Goal: Task Accomplishment & Management: Use online tool/utility

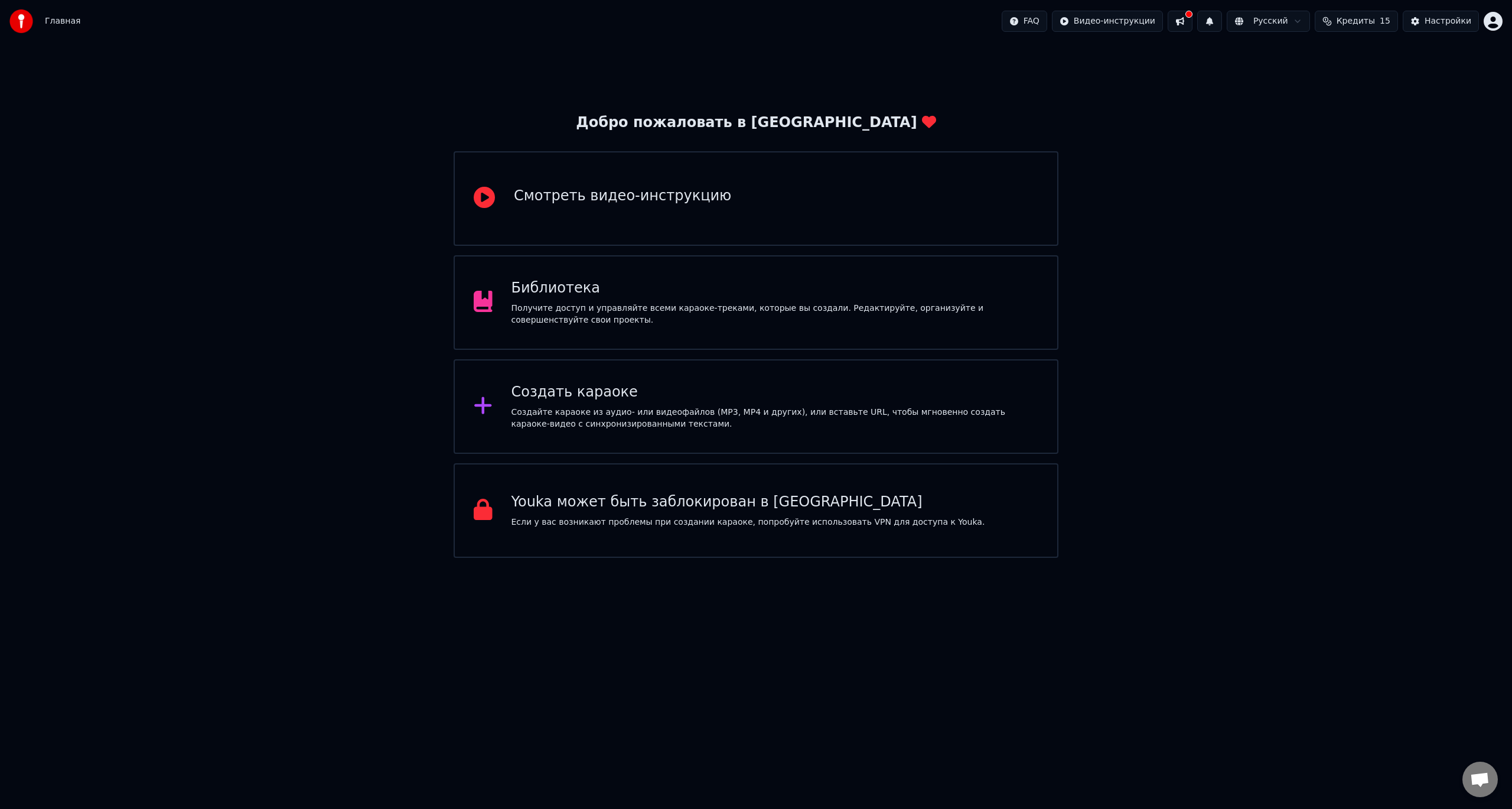
click at [661, 402] on div "Создать караоке Создайте караоке из аудио- или видеофайлов (MP3, MP4 и других),…" at bounding box center [775, 406] width 527 height 47
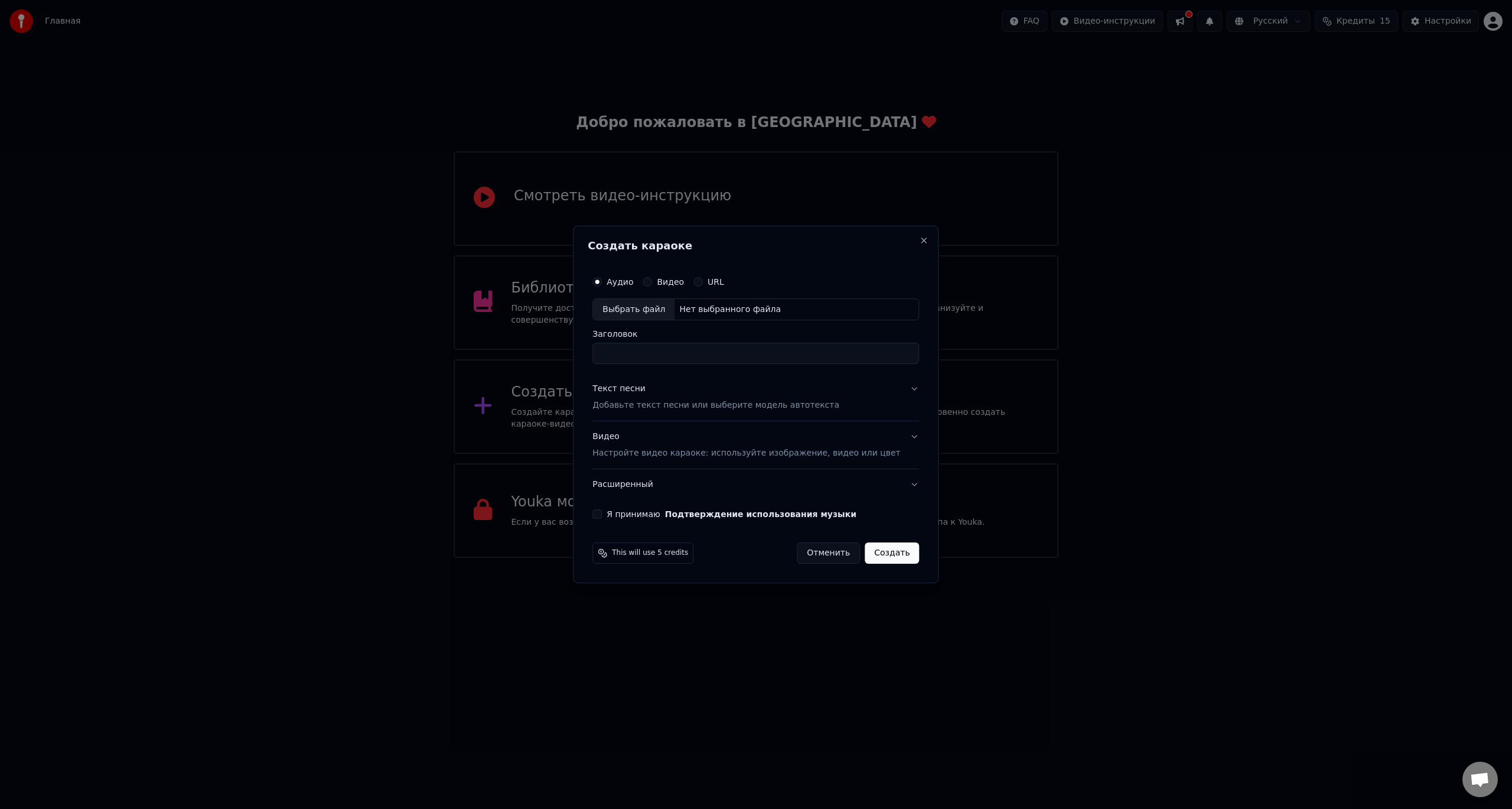
click at [659, 308] on div "Выбрать файл" at bounding box center [633, 309] width 81 height 21
type input "**********"
click at [696, 404] on p "Добавьте текст песни или выберите модель автотекста" at bounding box center [716, 406] width 247 height 12
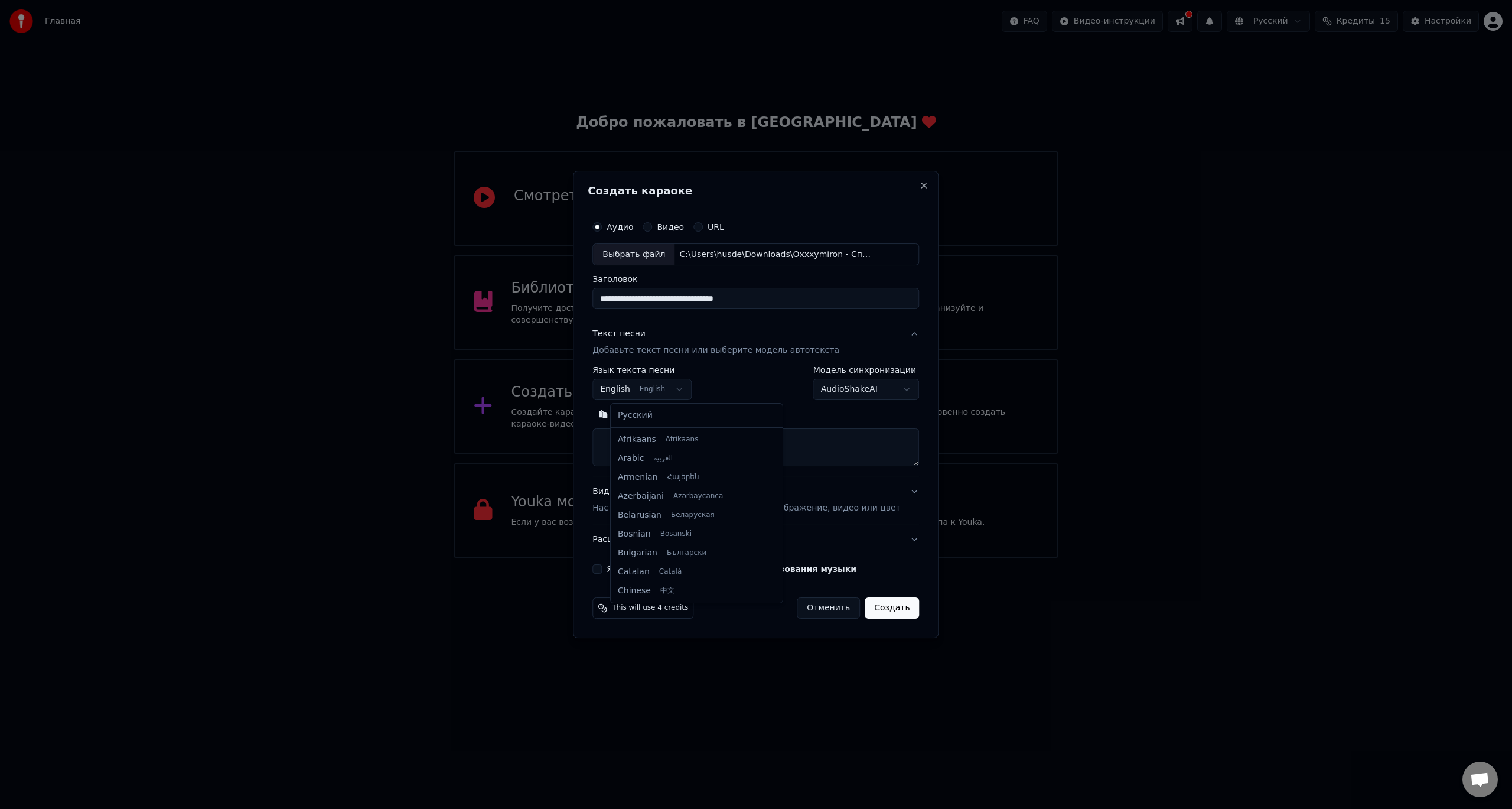
click at [673, 389] on body "Главная FAQ Видео-инструкции Русский Кредиты 15 Настройки Добро пожаловать в Yo…" at bounding box center [756, 279] width 1512 height 558
select select "**"
click at [734, 449] on textarea at bounding box center [755, 448] width 327 height 38
paste textarea "**********"
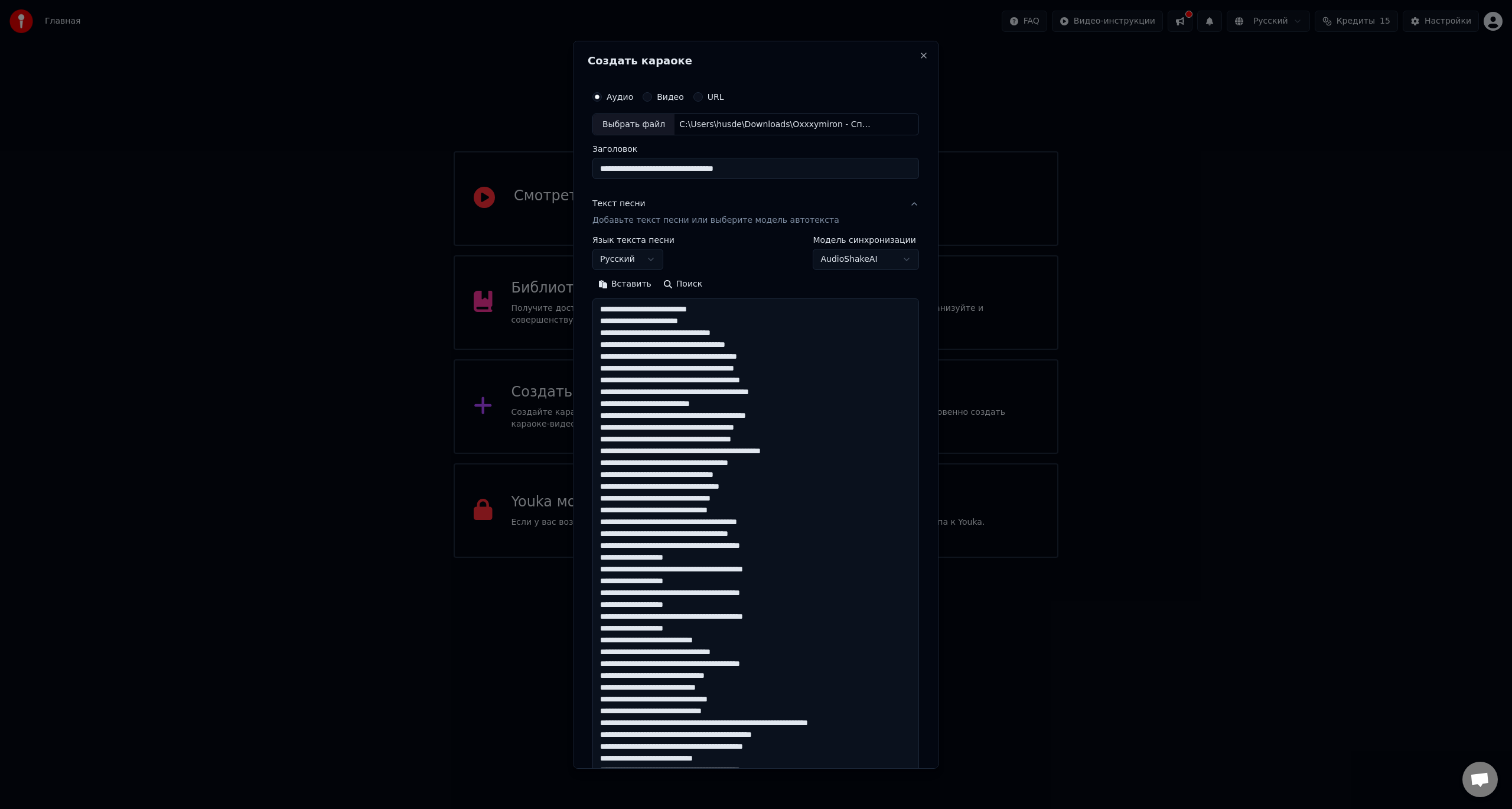
scroll to position [606, 0]
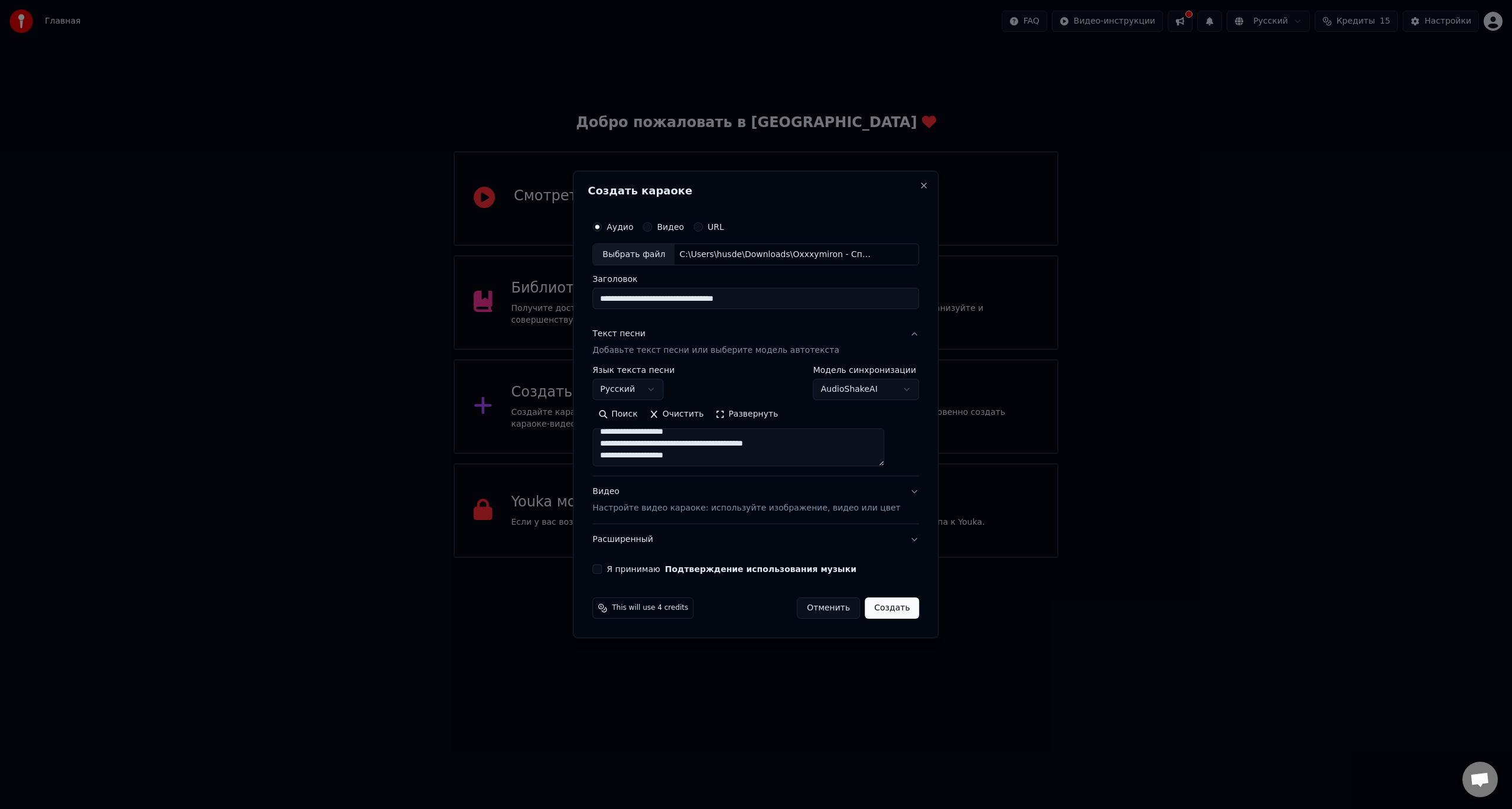
type textarea "**********"
click at [765, 506] on p "Настройте видео караоке: используйте изображение, видео или цвет" at bounding box center [746, 508] width 308 height 12
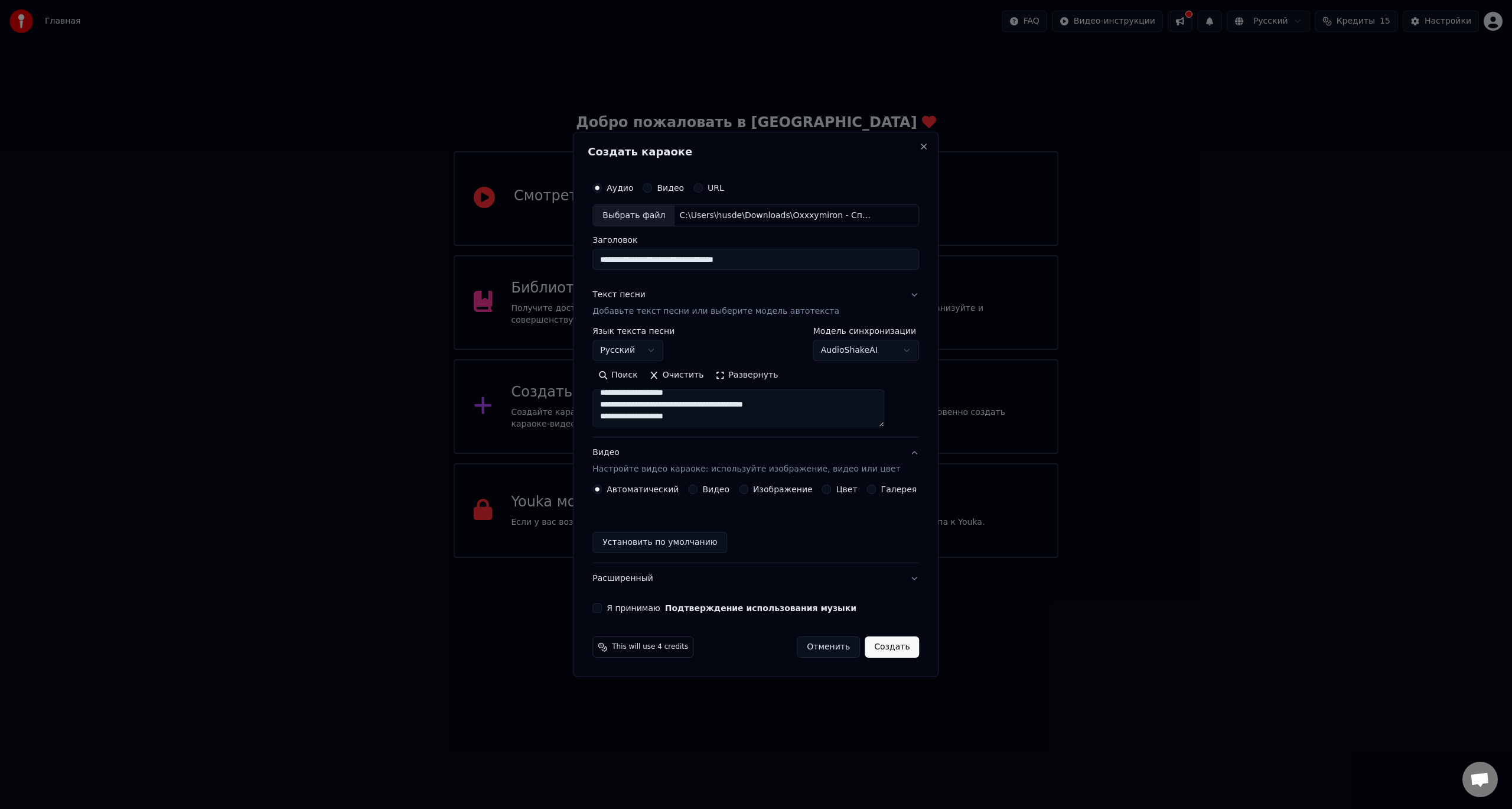
scroll to position [598, 0]
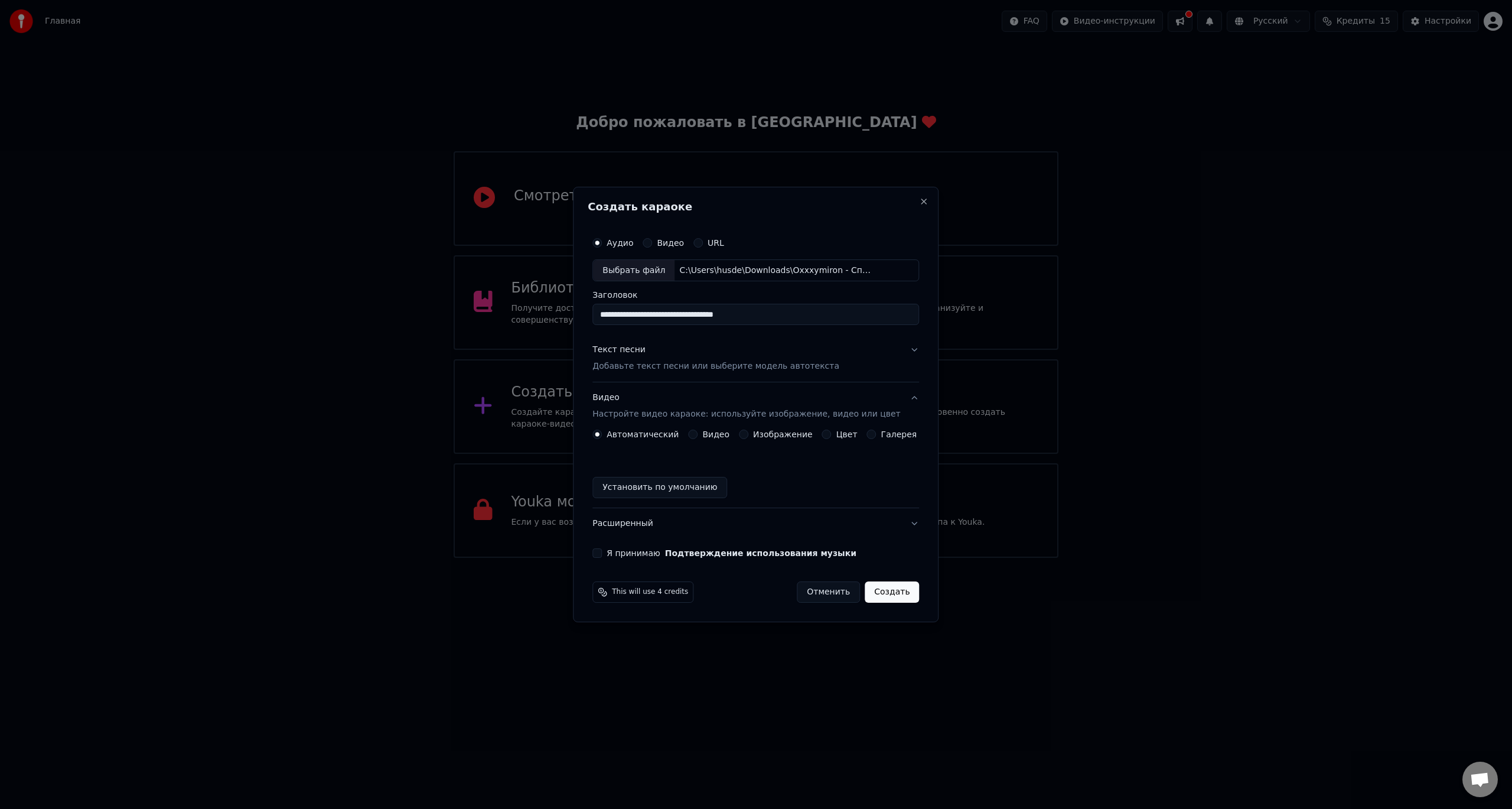
click at [749, 431] on button "Изображение" at bounding box center [743, 434] width 9 height 9
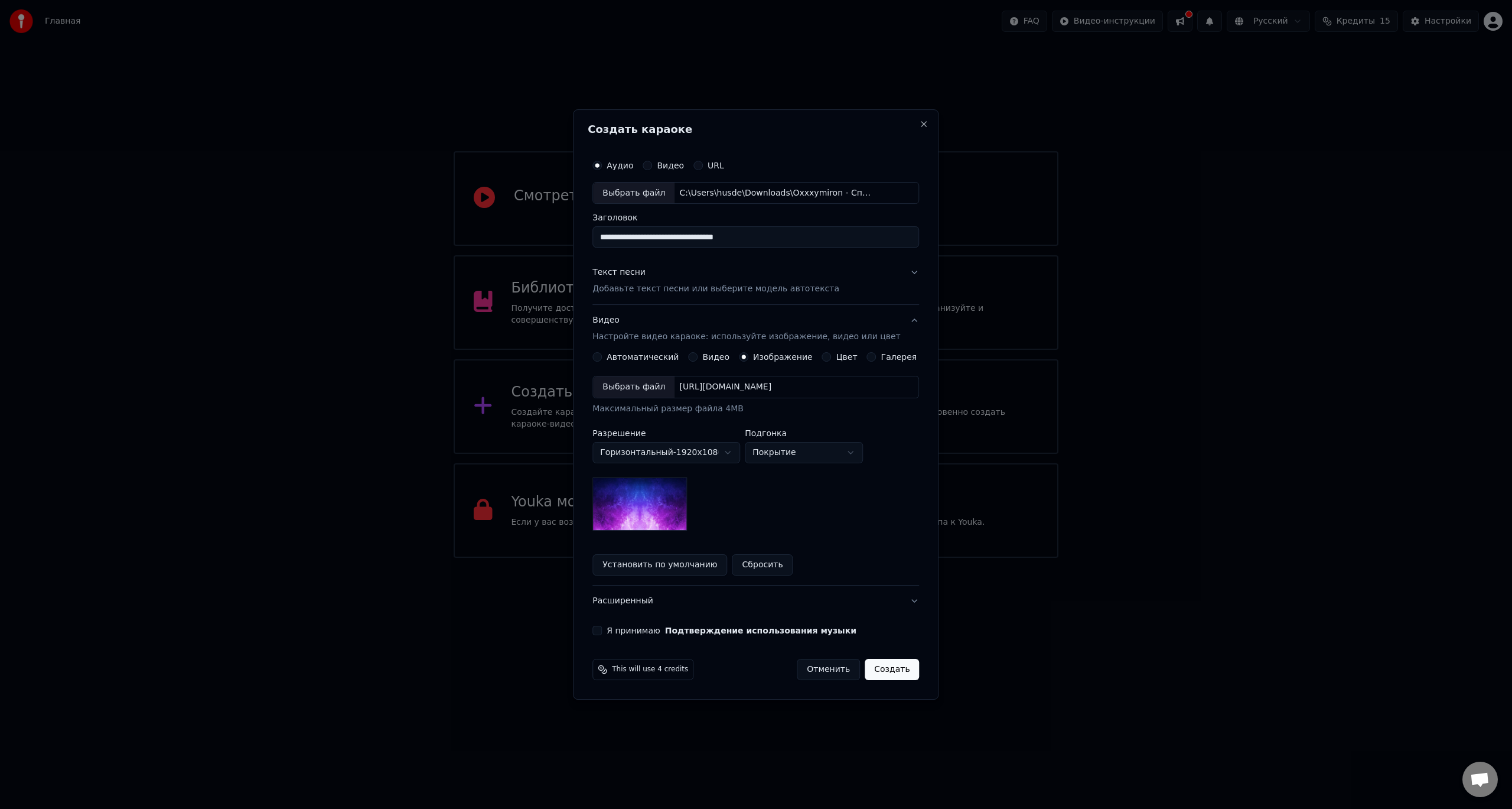
click at [662, 391] on div "Выбрать файл" at bounding box center [633, 387] width 81 height 21
click at [678, 291] on p "Добавьте текст песни или выберите модель автотекста" at bounding box center [716, 290] width 247 height 12
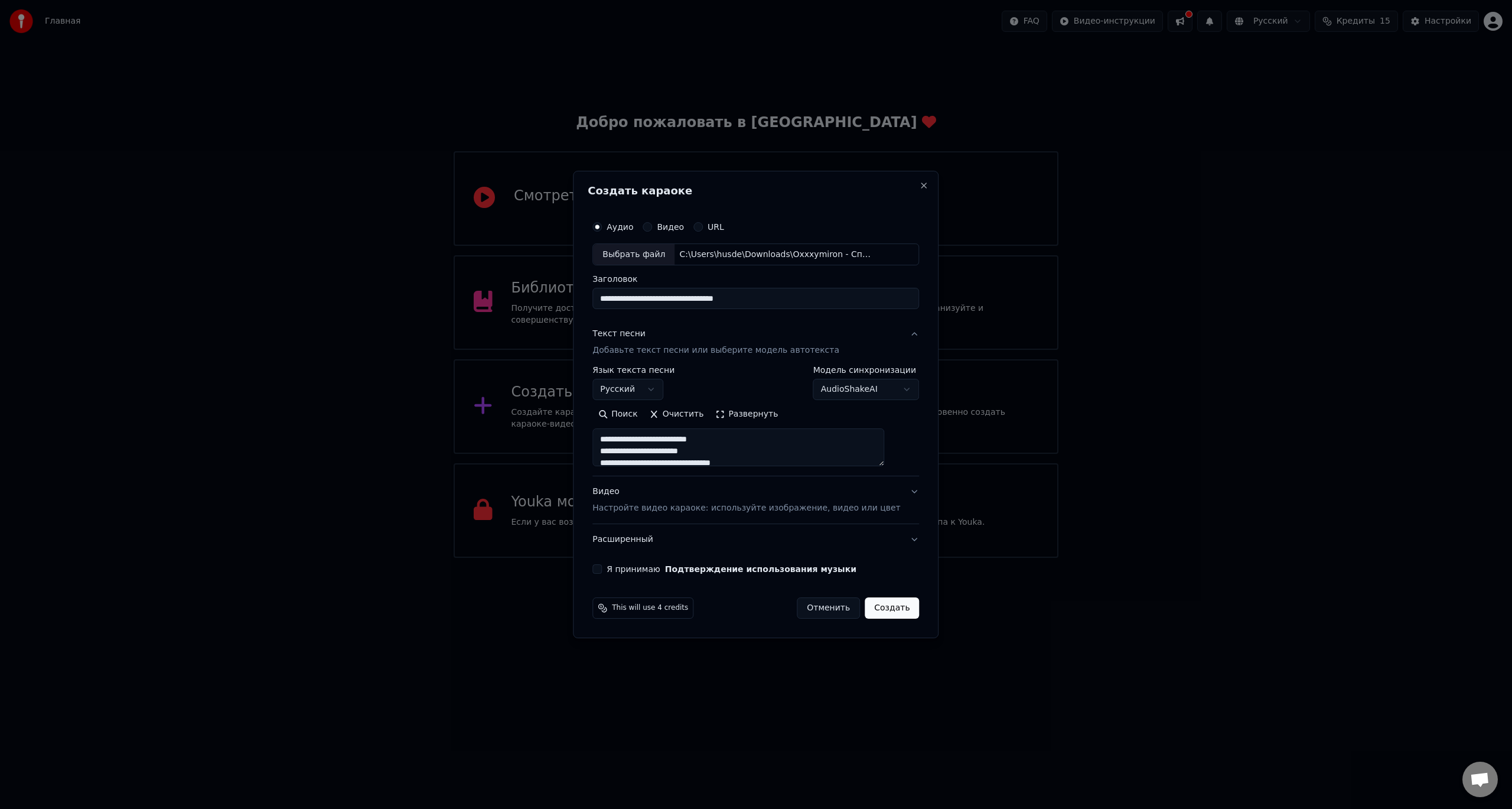
click at [876, 612] on button "Создать" at bounding box center [892, 608] width 54 height 21
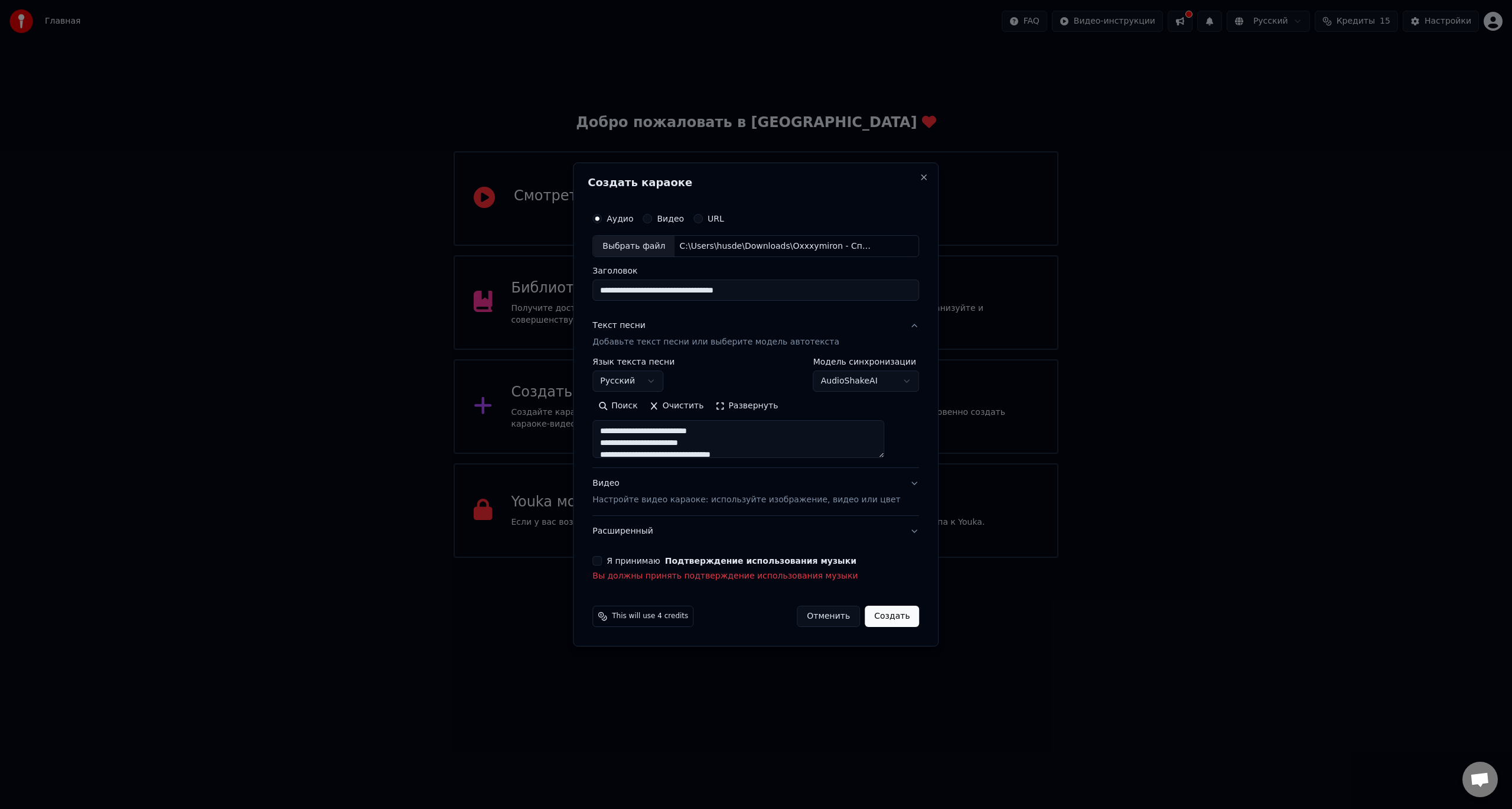
click at [619, 560] on div "Я принимаю Подтверждение использования музыки" at bounding box center [755, 560] width 327 height 9
click at [602, 562] on button "Я принимаю Подтверждение использования музыки" at bounding box center [596, 560] width 9 height 9
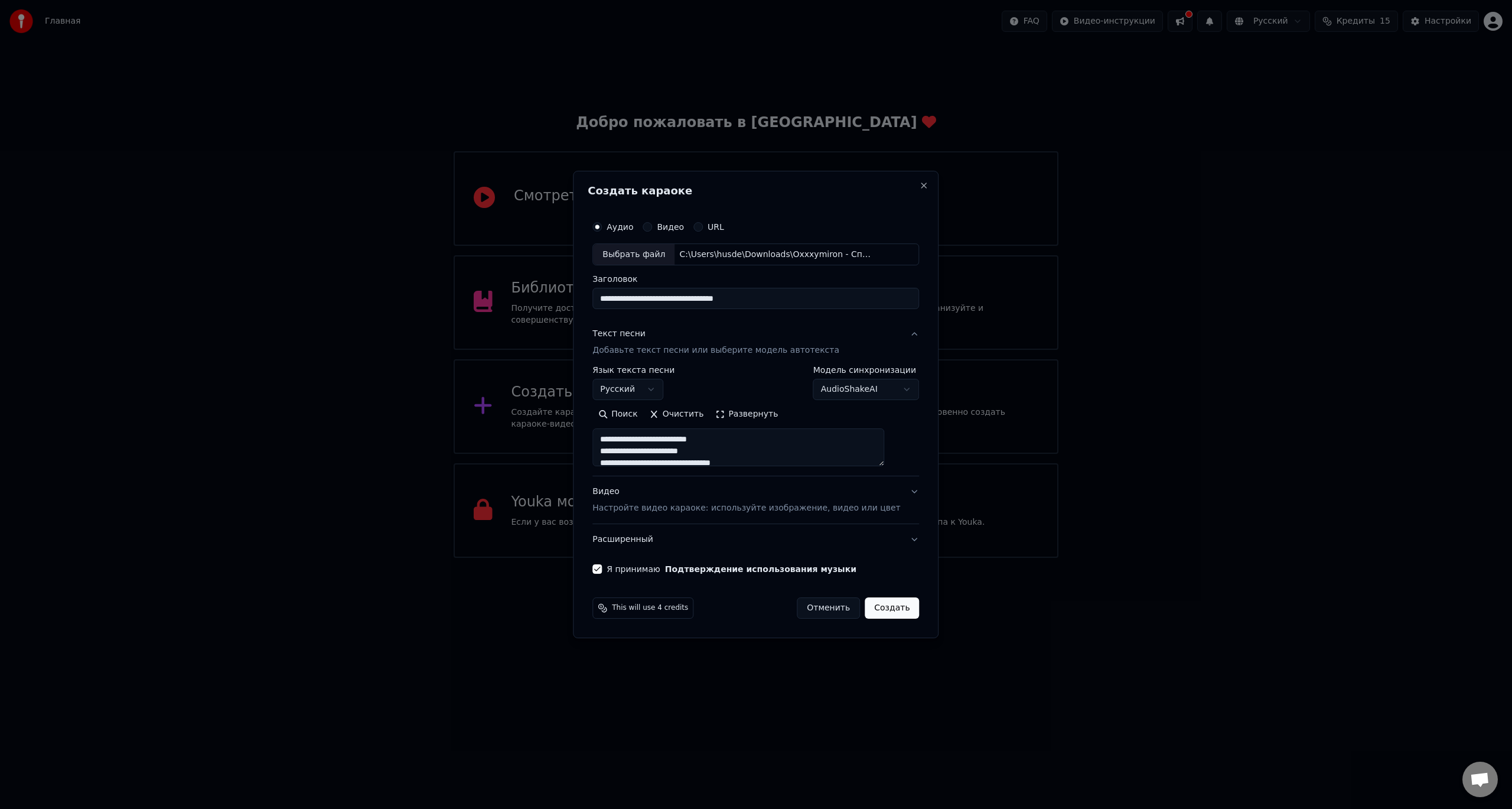
click at [872, 605] on button "Создать" at bounding box center [892, 608] width 54 height 21
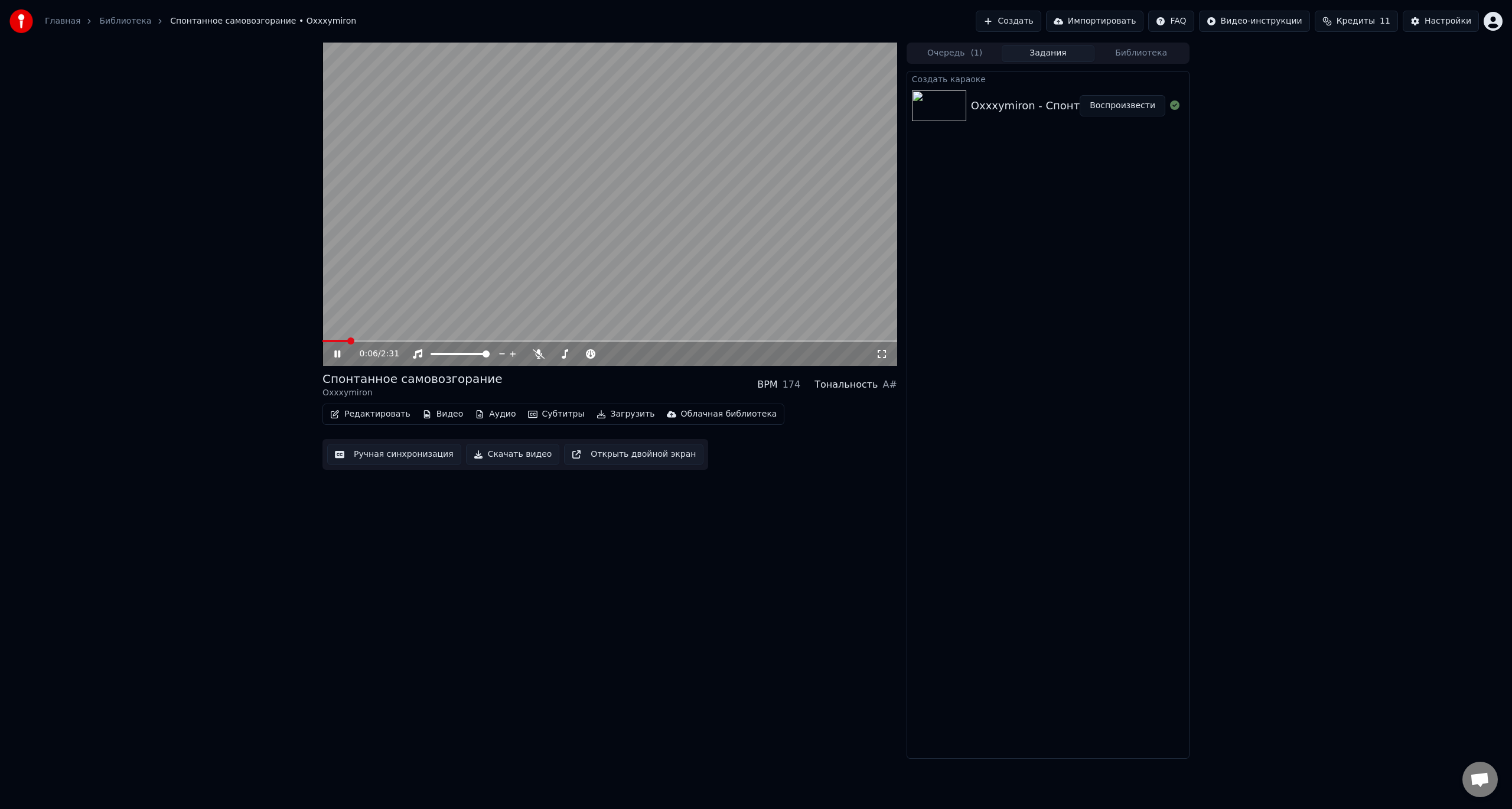
drag, startPoint x: 884, startPoint y: 355, endPoint x: 884, endPoint y: 368, distance: 13.0
click at [884, 355] on icon at bounding box center [882, 353] width 12 height 9
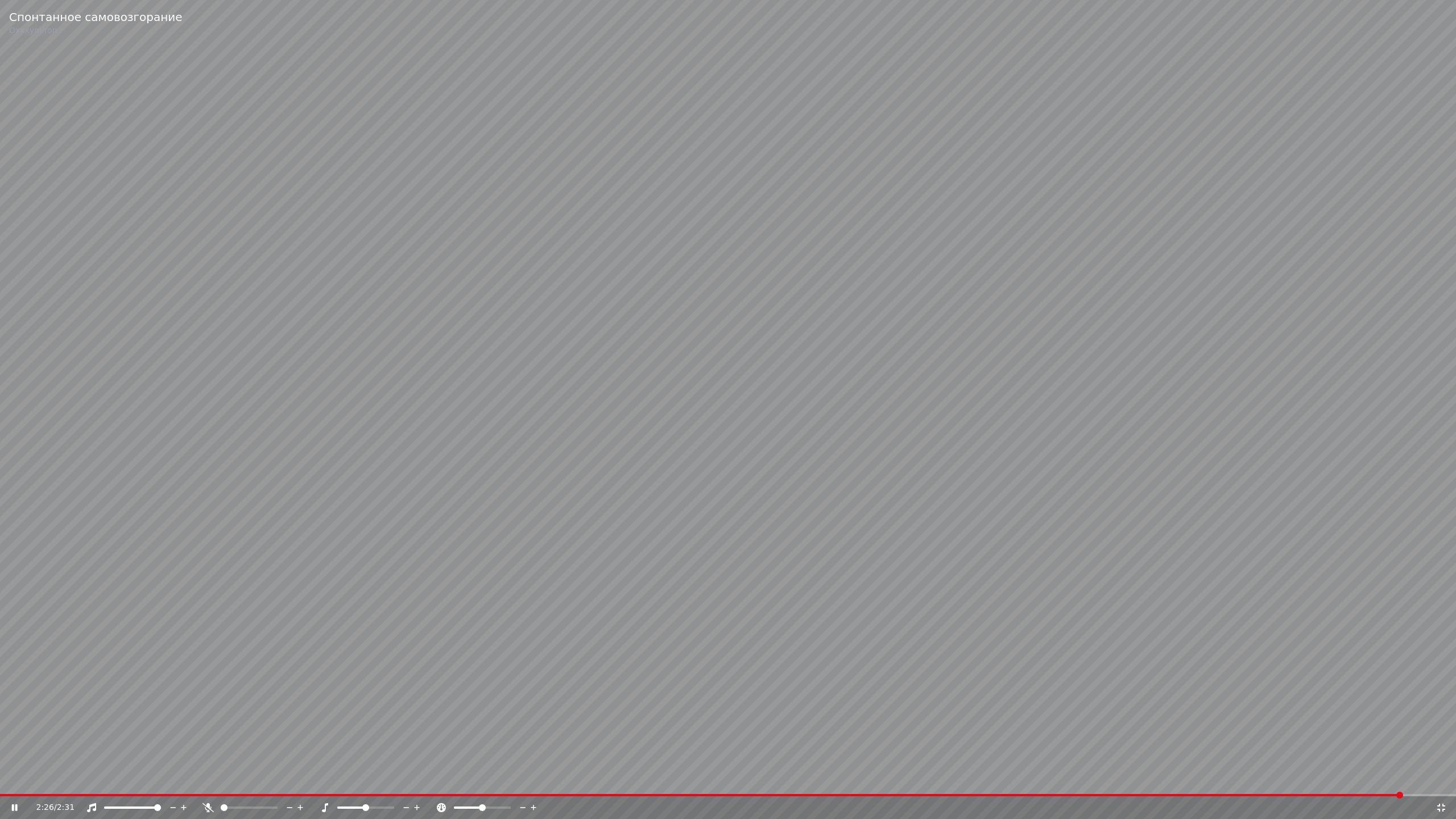
click at [8, 778] on div "2:26 / 2:31" at bounding box center [728, 807] width 1446 height 11
click at [13, 778] on icon at bounding box center [14, 807] width 6 height 7
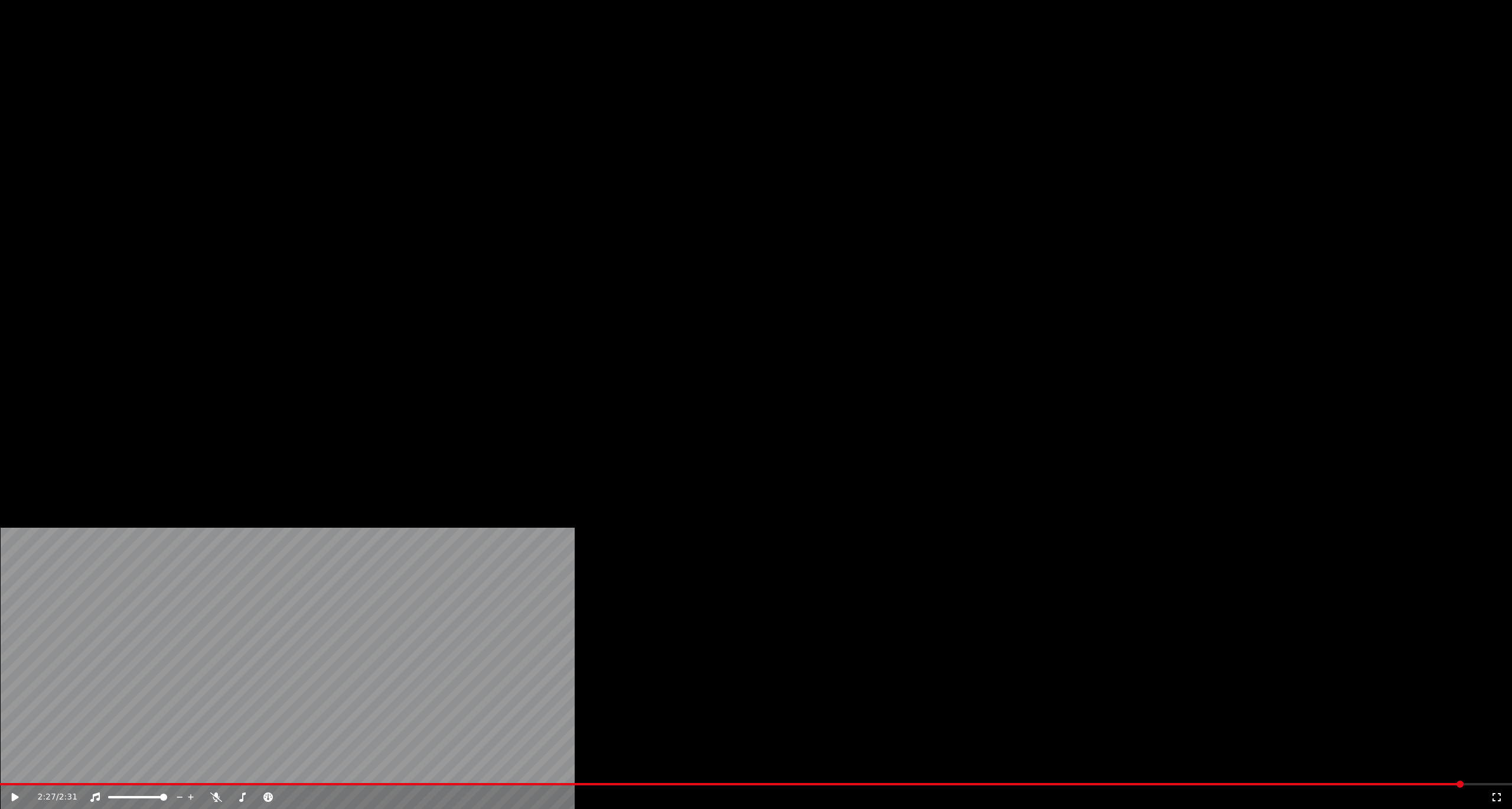
click at [591, 100] on button "Загрузить" at bounding box center [625, 91] width 68 height 16
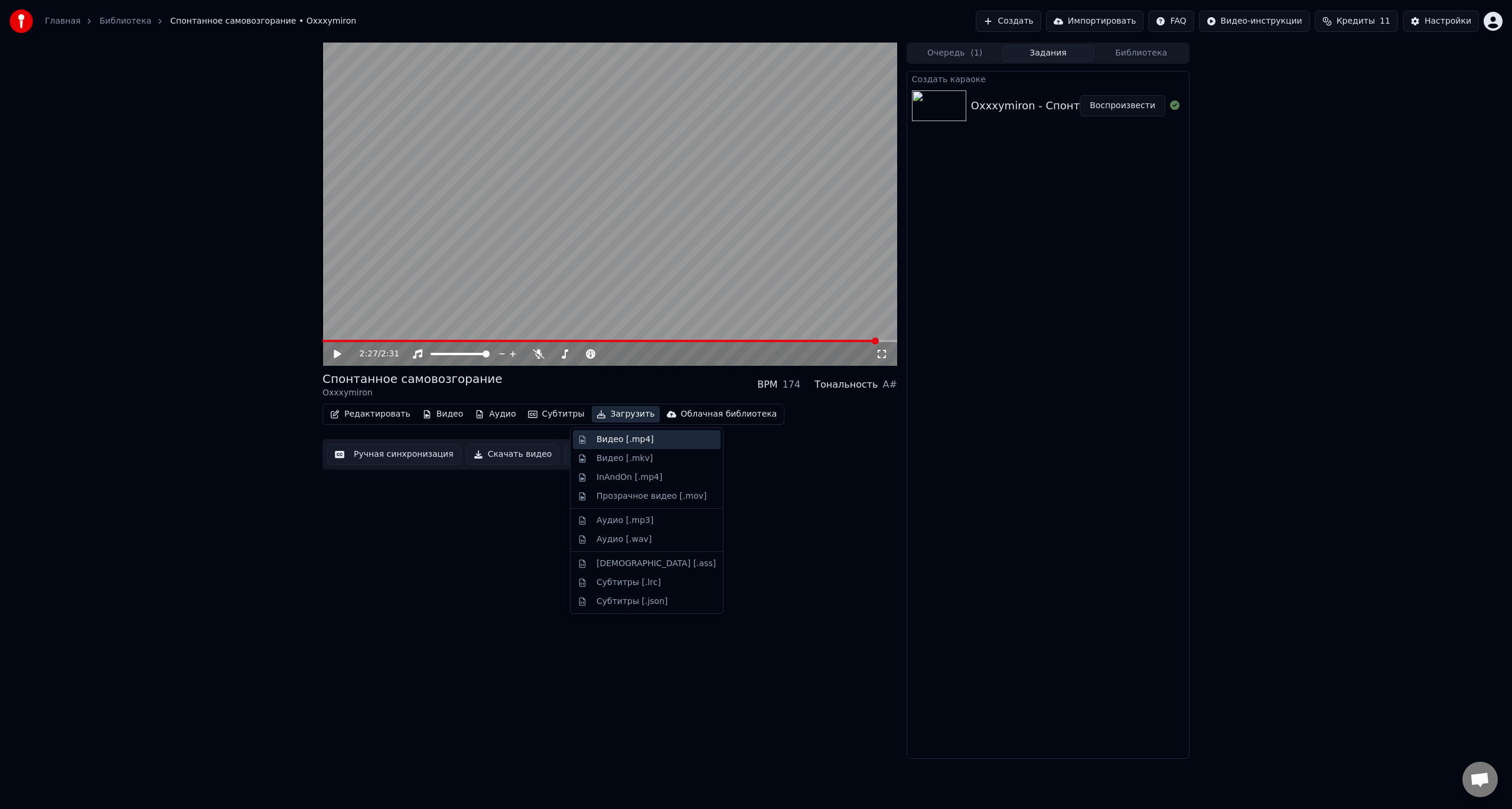
click at [641, 441] on div "Видео [.mp4]" at bounding box center [625, 439] width 58 height 12
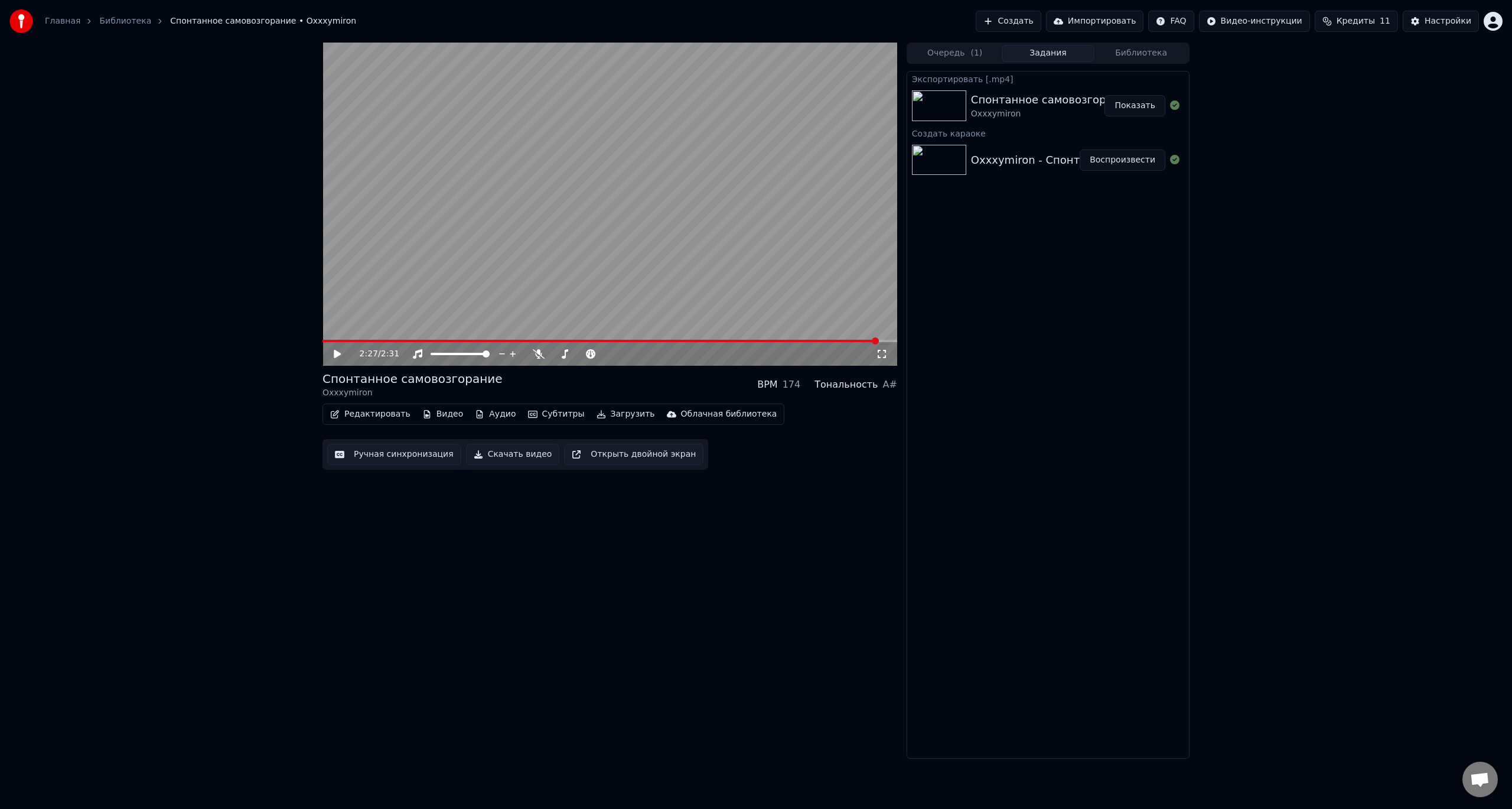
click at [1035, 25] on button "Создать" at bounding box center [1008, 21] width 65 height 21
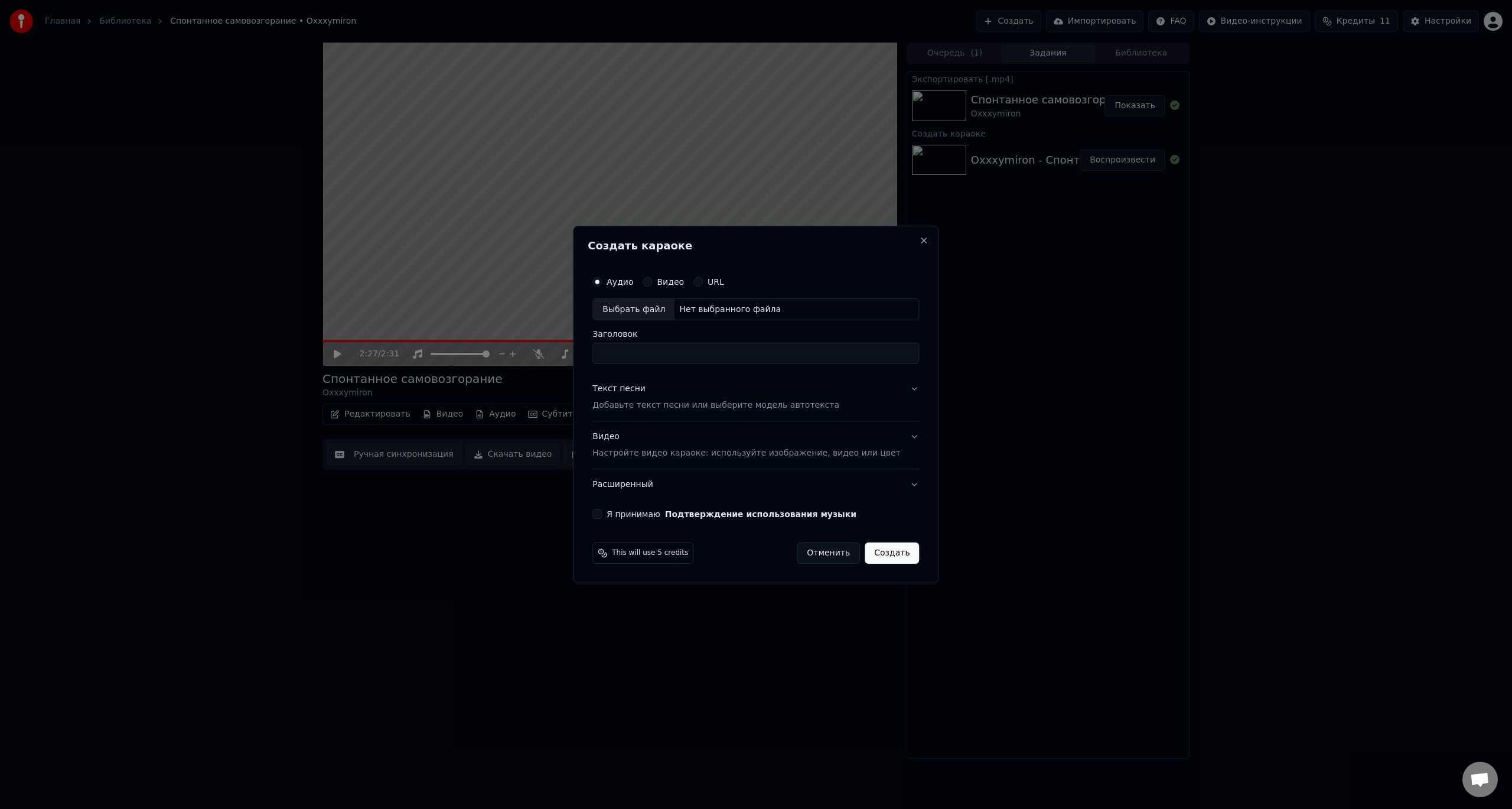
click at [723, 307] on div "Нет выбранного файла" at bounding box center [730, 309] width 111 height 12
type input "**********"
click at [648, 407] on p "Добавьте текст песни или выберите модель автотекста" at bounding box center [716, 406] width 247 height 12
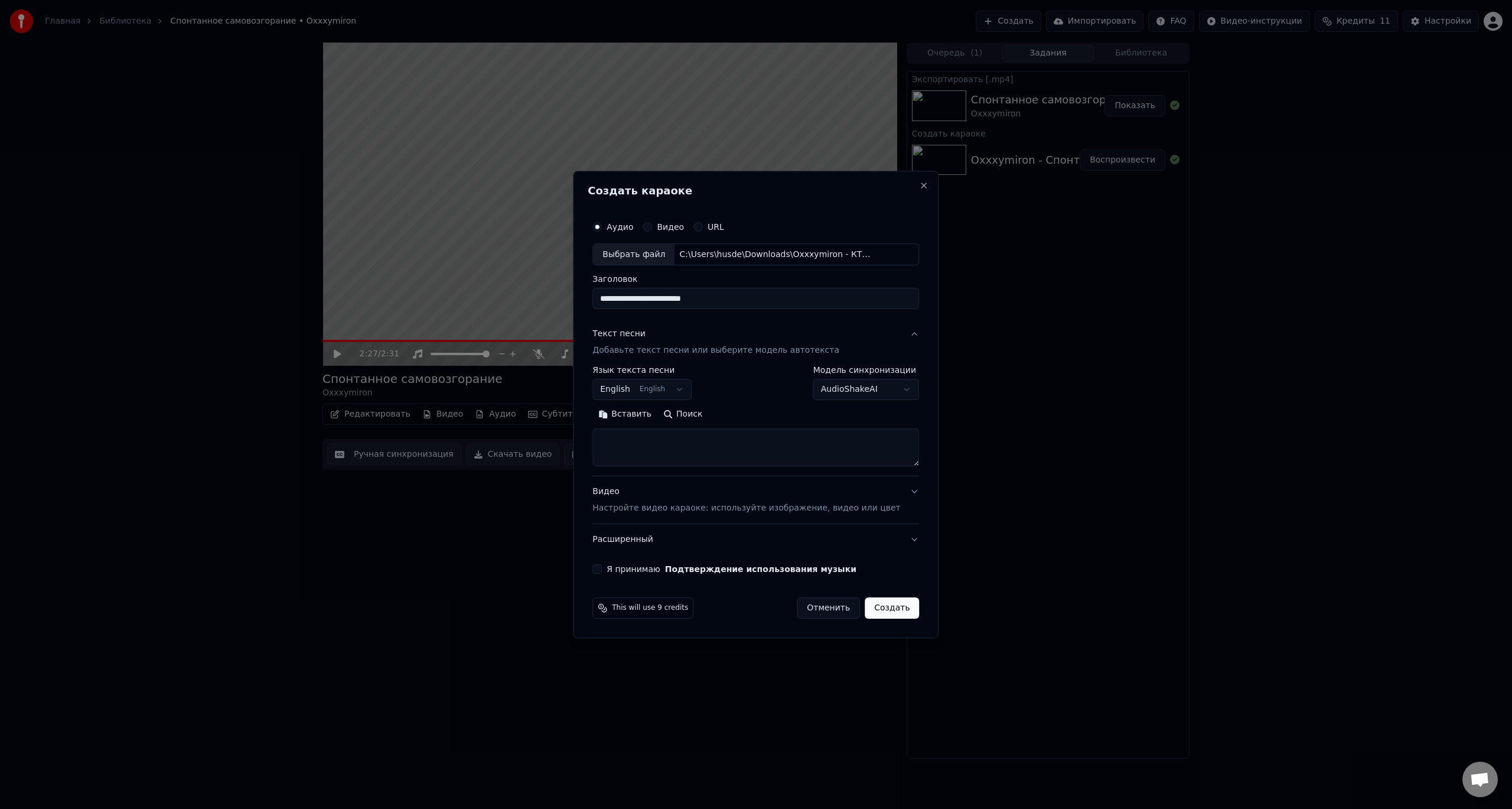
click at [646, 387] on body "Главная Библиотека Спонтанное самовозгорание • Oxxxymiron Создать Импортировать…" at bounding box center [756, 404] width 1512 height 809
select select "**"
click at [649, 347] on p "Добавьте текст песни или выберите модель автотекста" at bounding box center [716, 351] width 247 height 12
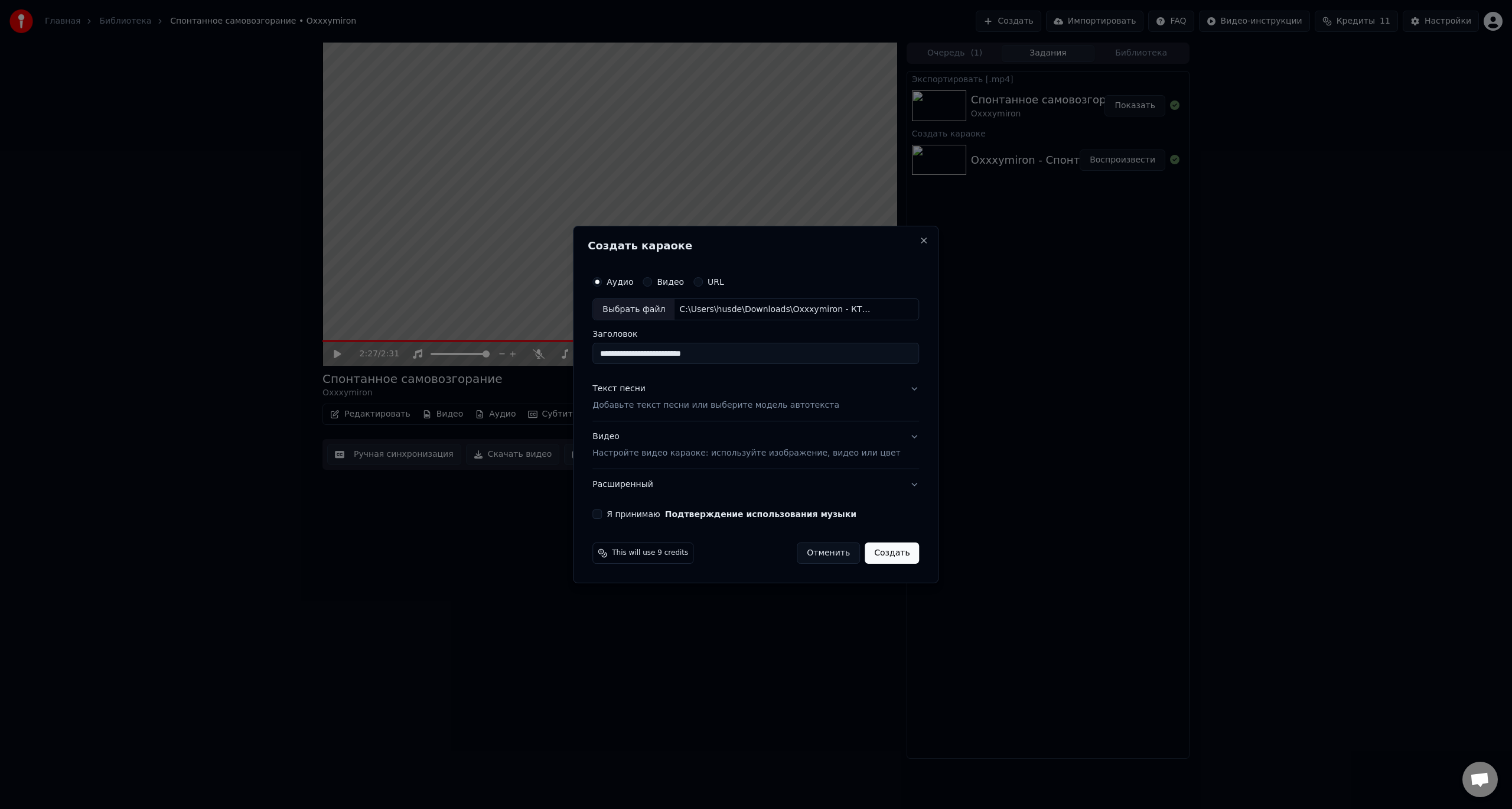
click at [642, 404] on p "Добавьте текст песни или выберите модель автотекста" at bounding box center [716, 406] width 247 height 12
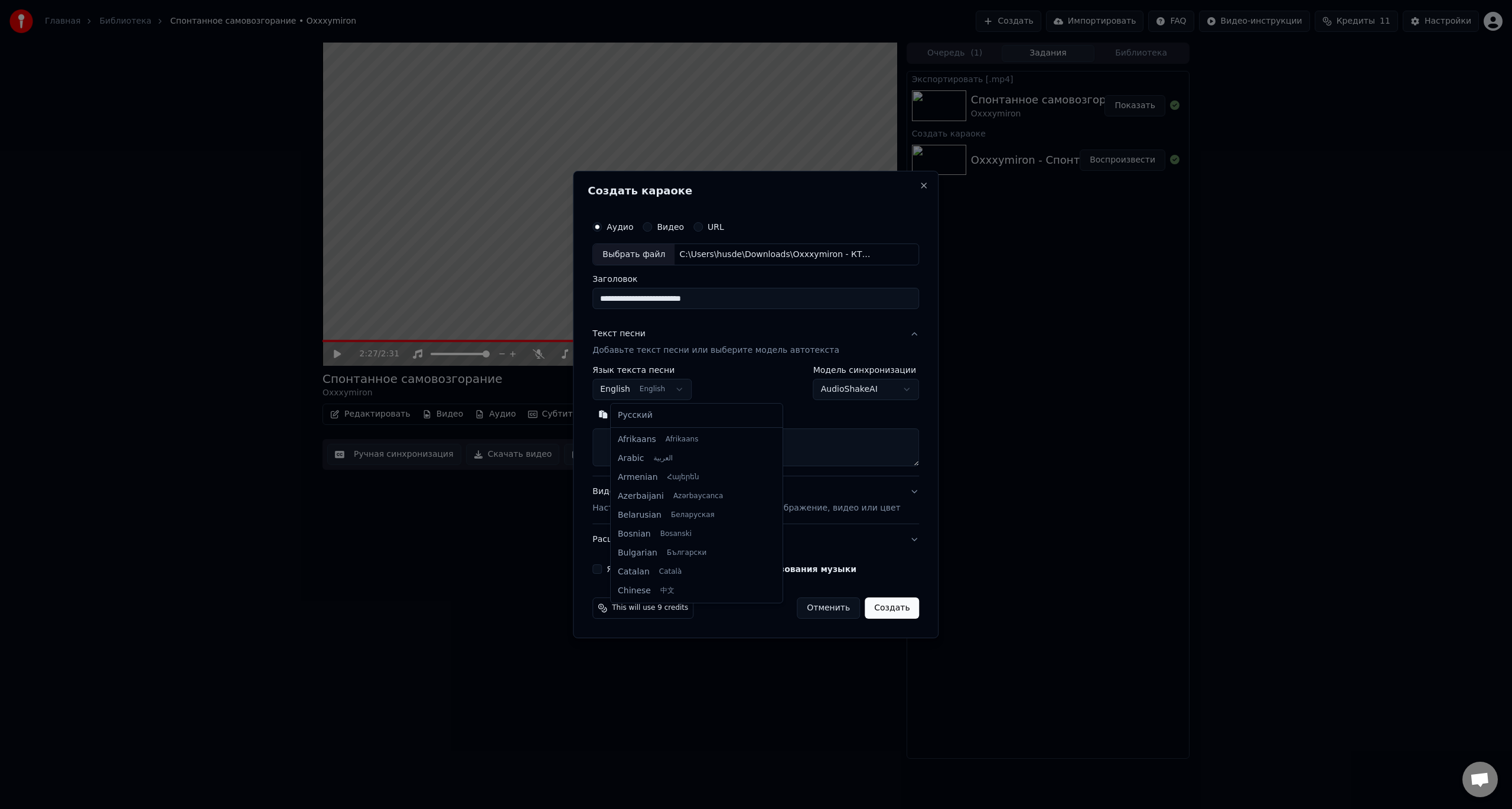
click at [661, 392] on body "Главная Библиотека Спонтанное самовозгорание • Oxxxymiron Создать Импортировать…" at bounding box center [756, 404] width 1512 height 809
select select "**"
click at [647, 444] on textarea at bounding box center [755, 448] width 327 height 38
paste textarea "**********"
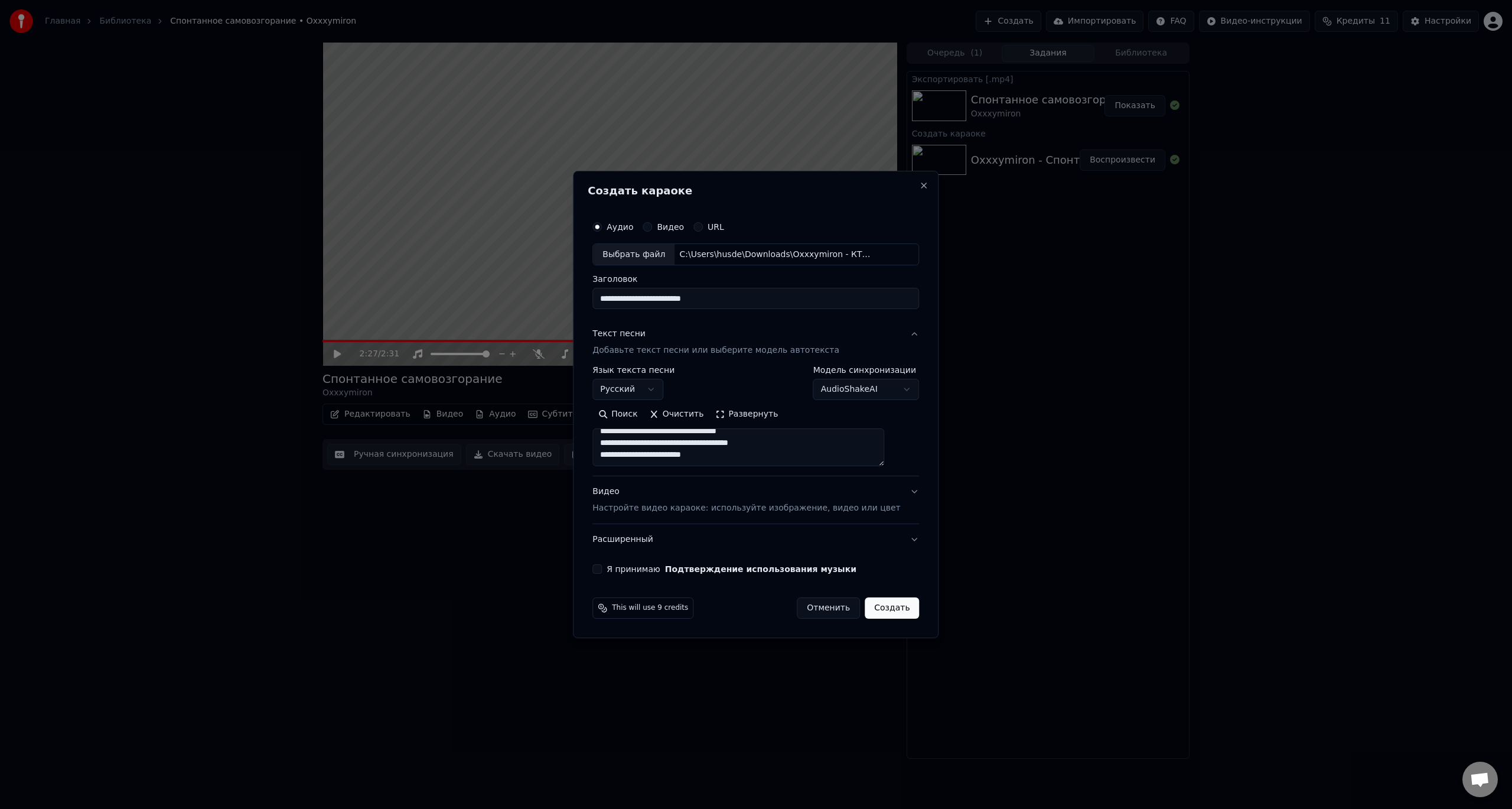
type textarea "**********"
click at [676, 494] on div "Видео Настройте видео караоке: используйте изображение, видео или цвет" at bounding box center [746, 500] width 308 height 28
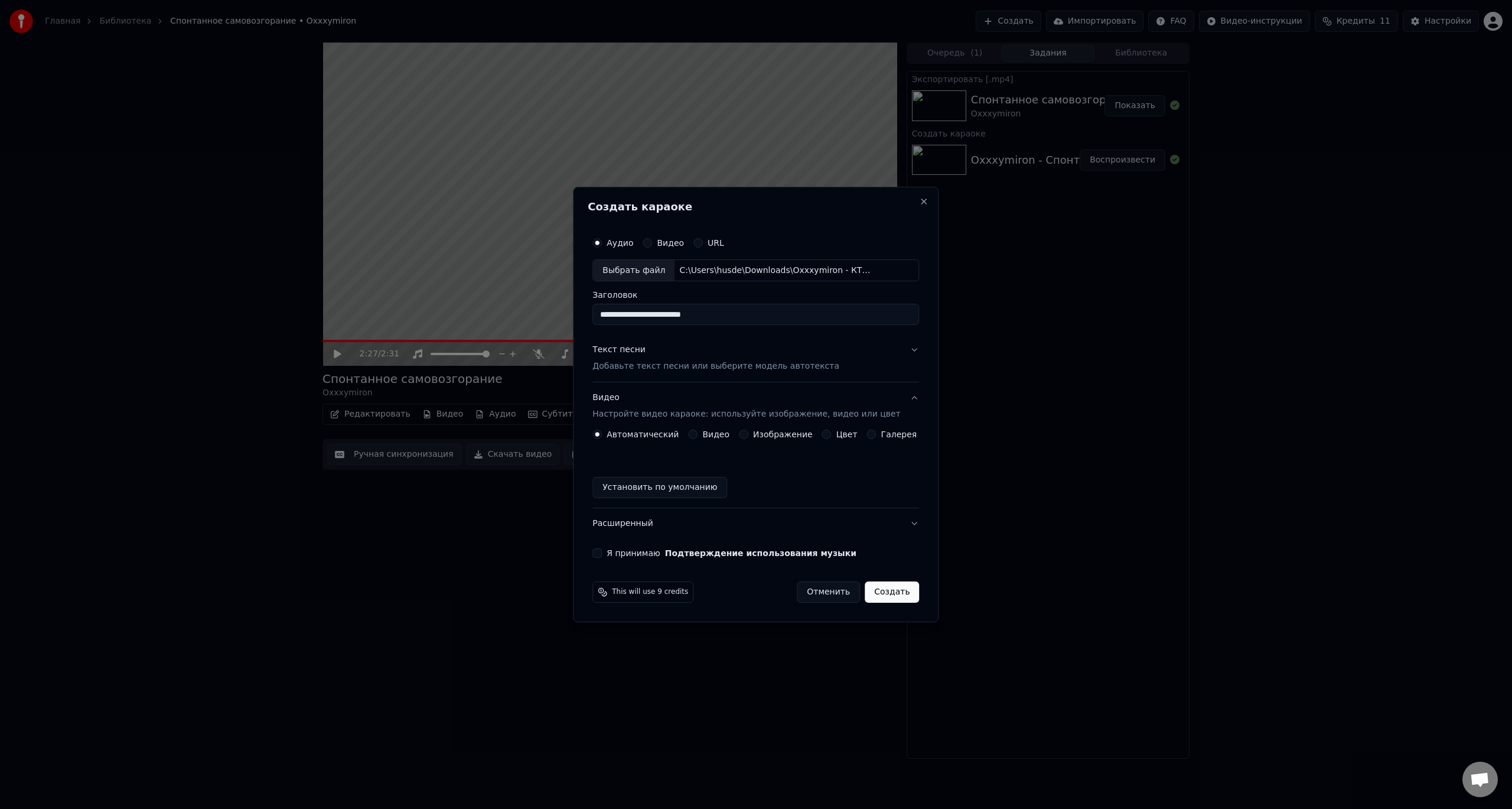
click at [771, 435] on label "Изображение" at bounding box center [782, 435] width 60 height 8
click at [749, 435] on button "Изображение" at bounding box center [743, 434] width 9 height 9
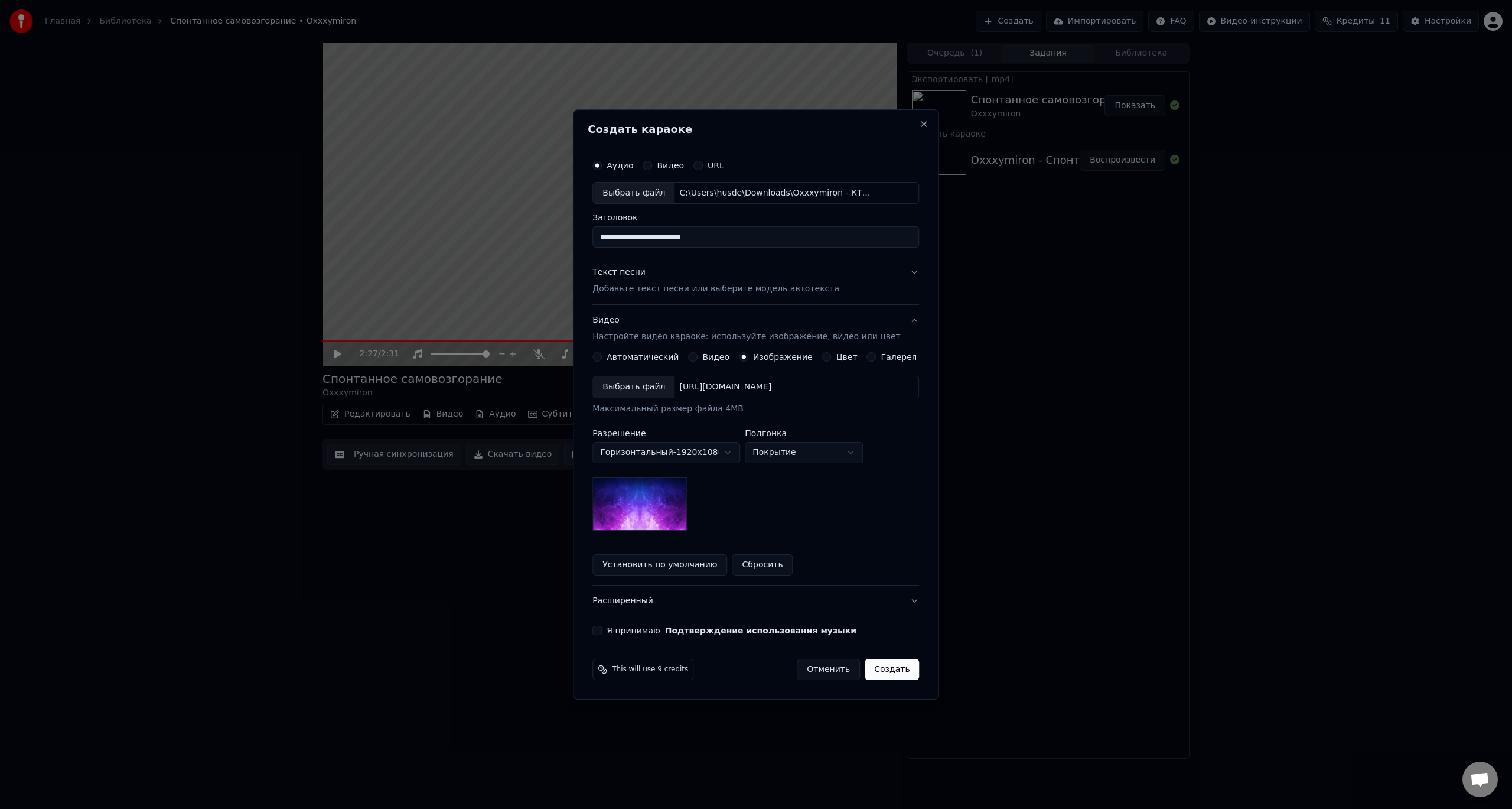
click at [662, 390] on div "Выбрать файл" at bounding box center [633, 387] width 81 height 21
click at [884, 668] on button "Создать" at bounding box center [892, 669] width 54 height 21
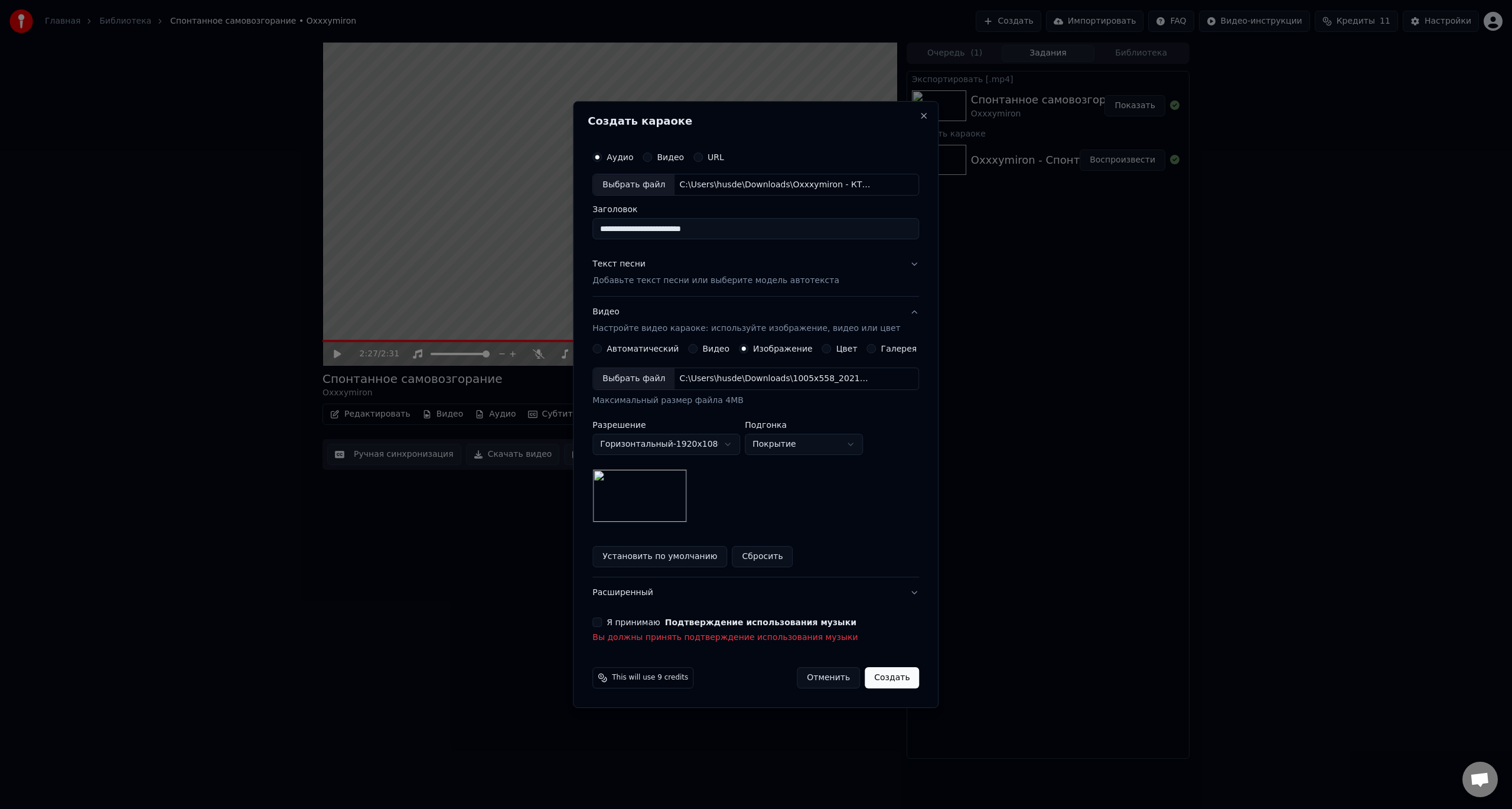
click at [602, 619] on button "Я принимаю Подтверждение использования музыки" at bounding box center [596, 621] width 9 height 9
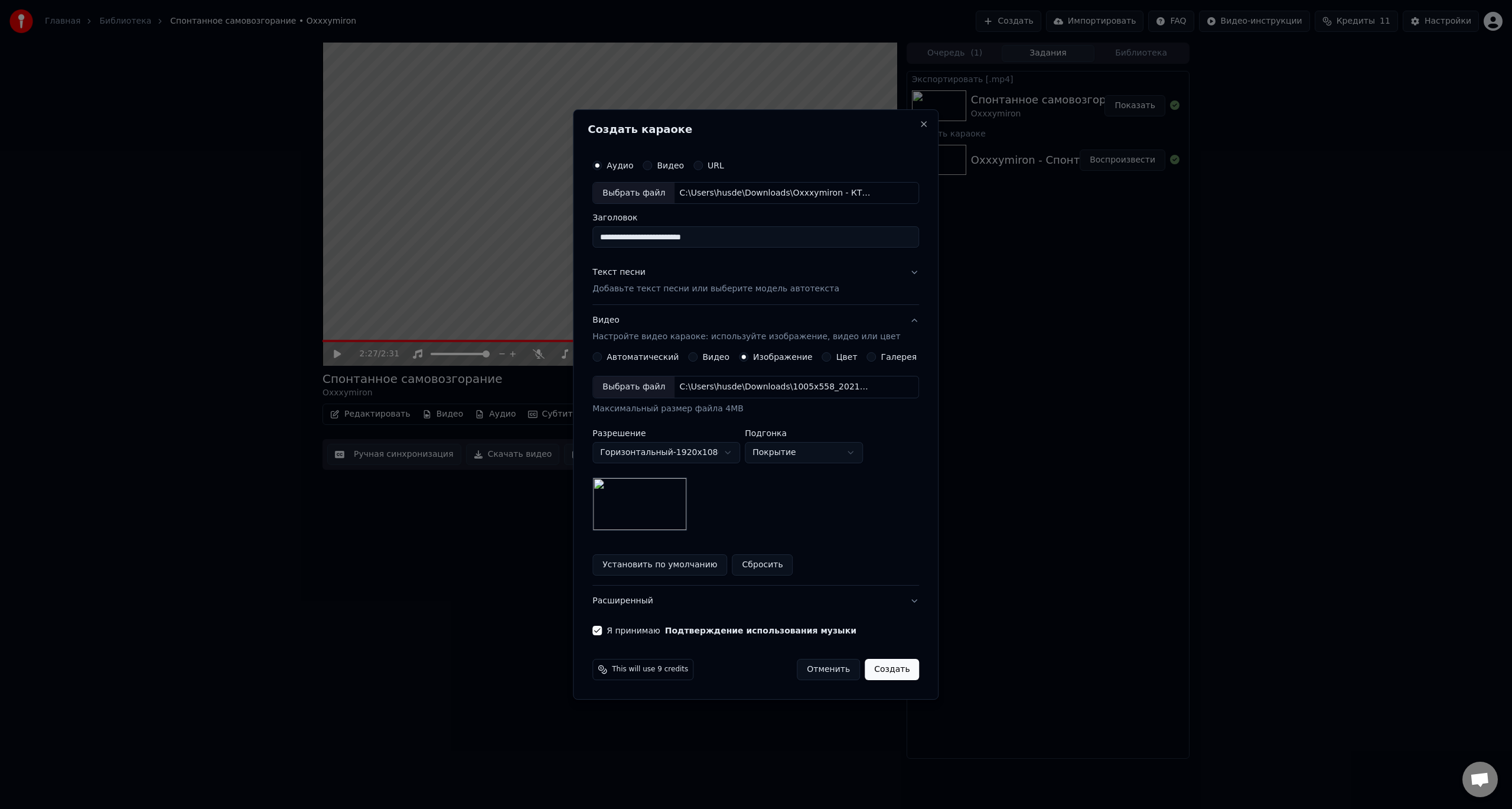
click at [893, 665] on button "Создать" at bounding box center [892, 669] width 54 height 21
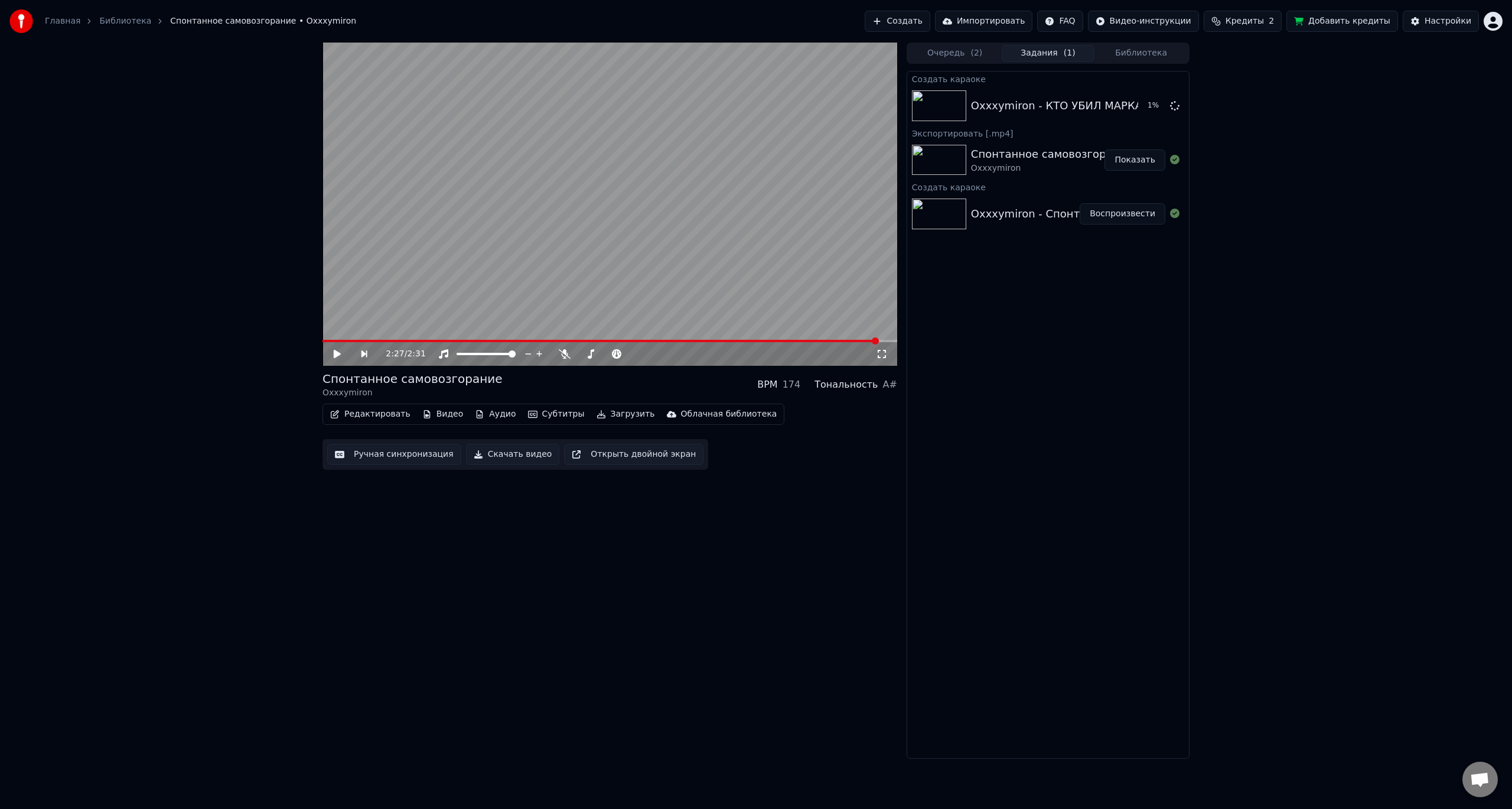
click at [1121, 212] on button "Воспроизвести" at bounding box center [1122, 214] width 86 height 21
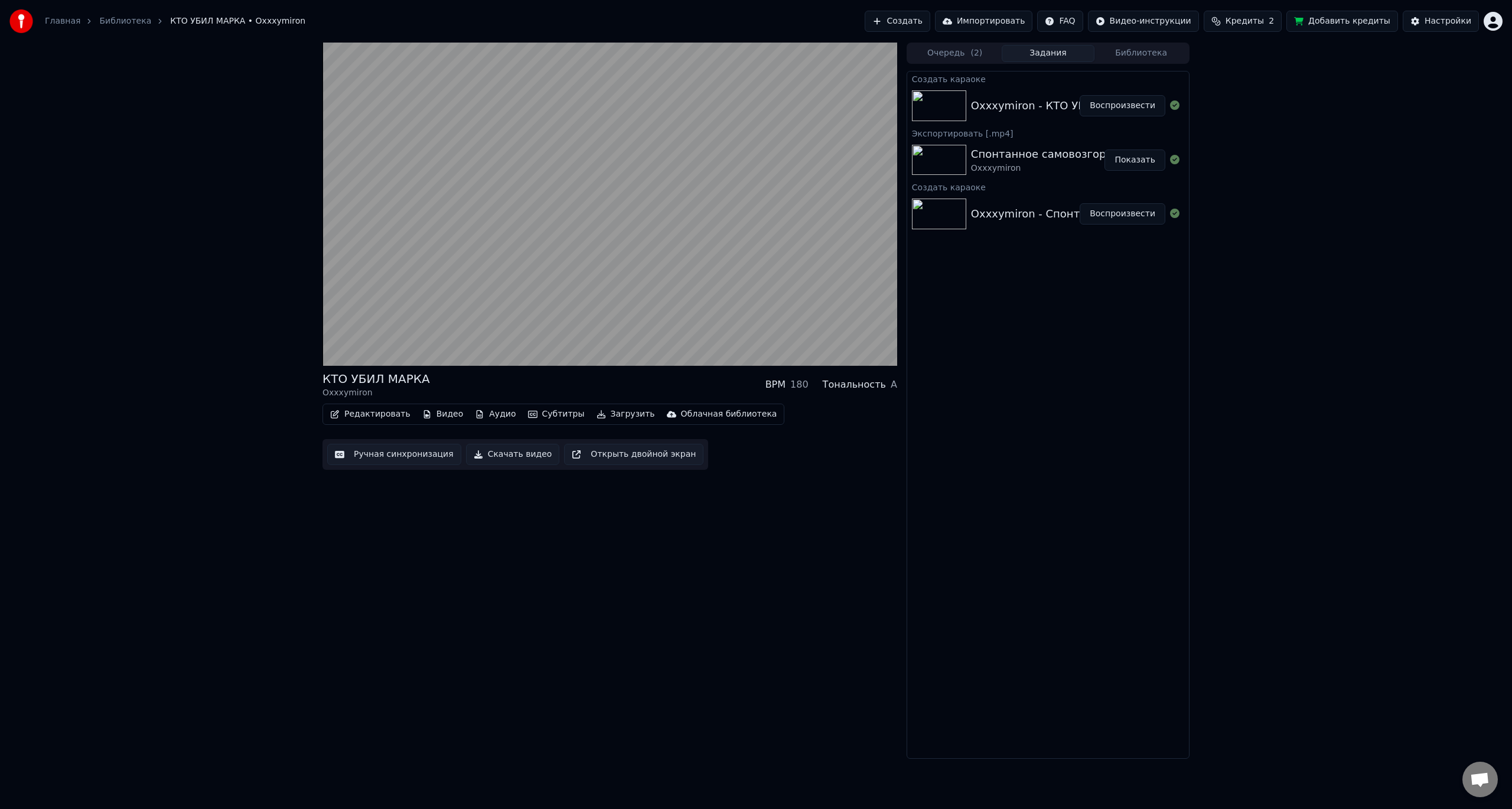
click at [514, 458] on button "Скачать видео" at bounding box center [513, 454] width 94 height 21
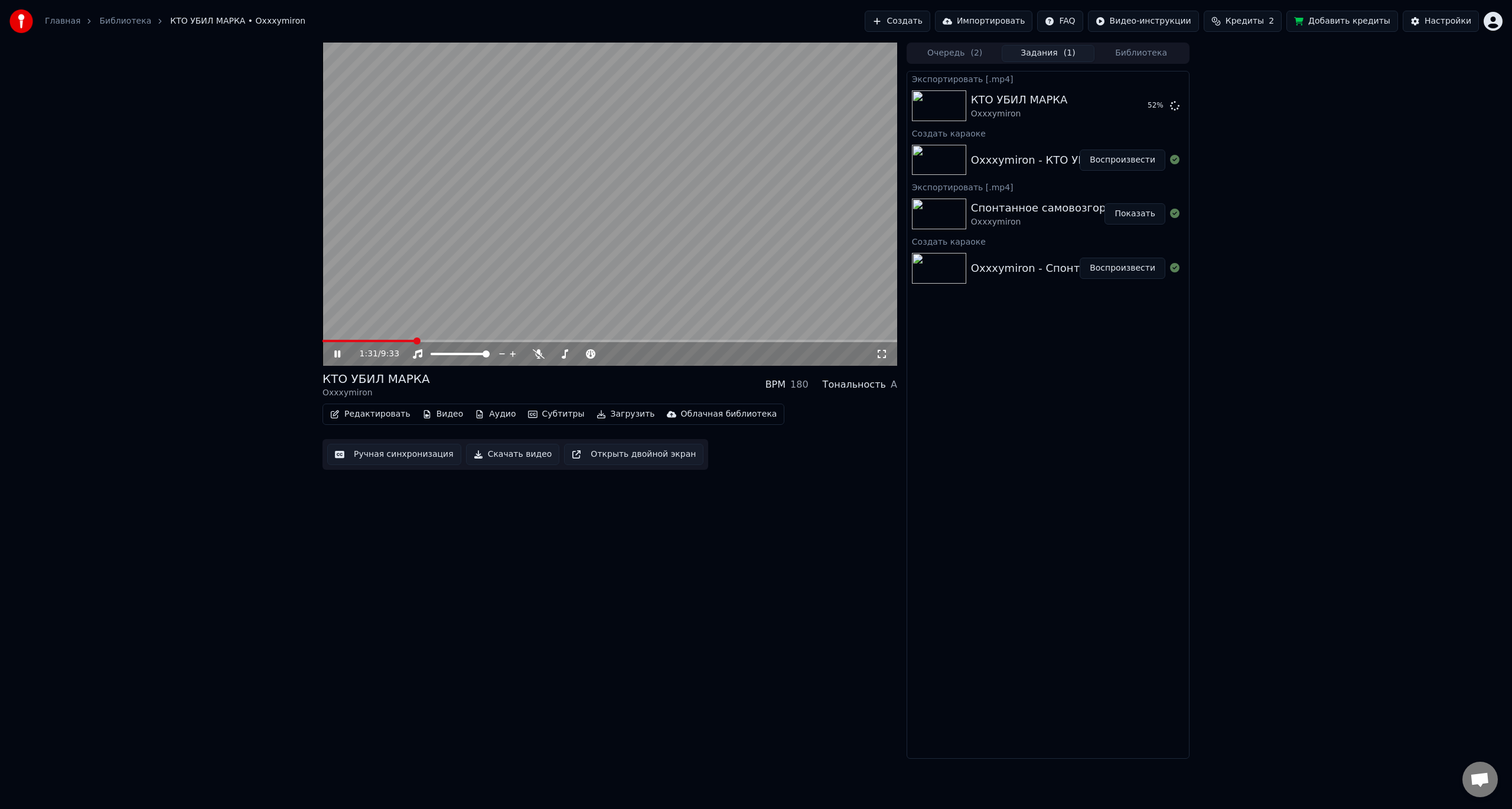
click at [326, 356] on div "1:31 / 9:33" at bounding box center [610, 354] width 575 height 24
click at [336, 356] on icon at bounding box center [336, 354] width 6 height 7
